Goal: Transaction & Acquisition: Purchase product/service

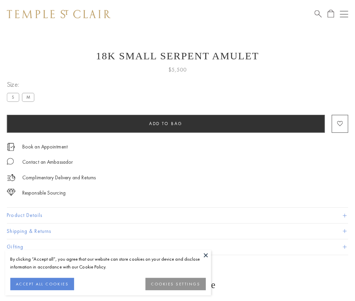
scroll to position [6, 0]
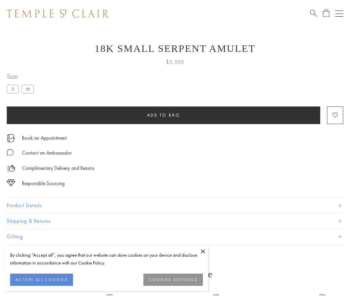
click at [163, 115] on span "Add to bag" at bounding box center [163, 115] width 33 height 6
